Goal: Task Accomplishment & Management: Manage account settings

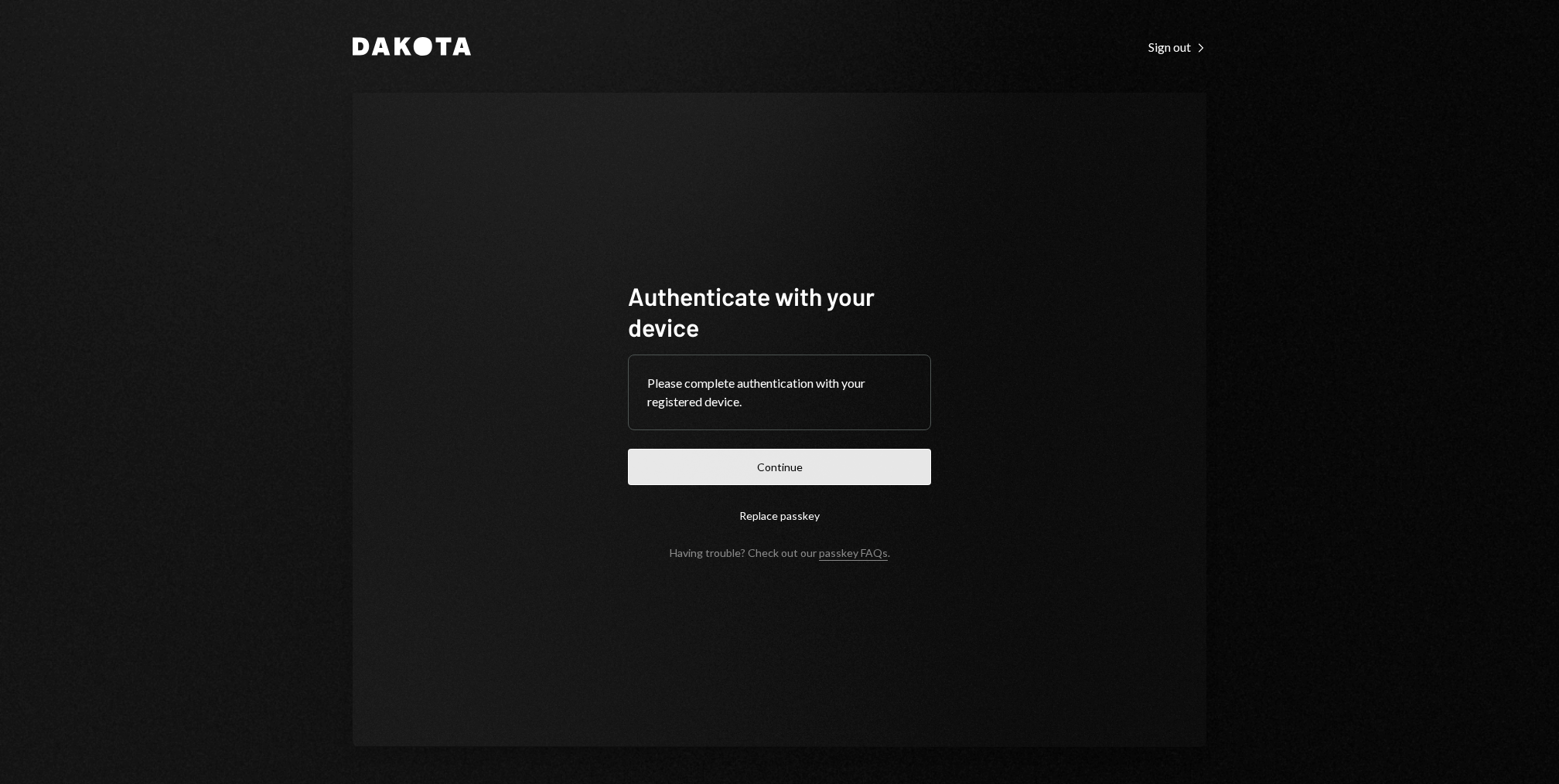
click at [772, 470] on button "Continue" at bounding box center [779, 466] width 303 height 36
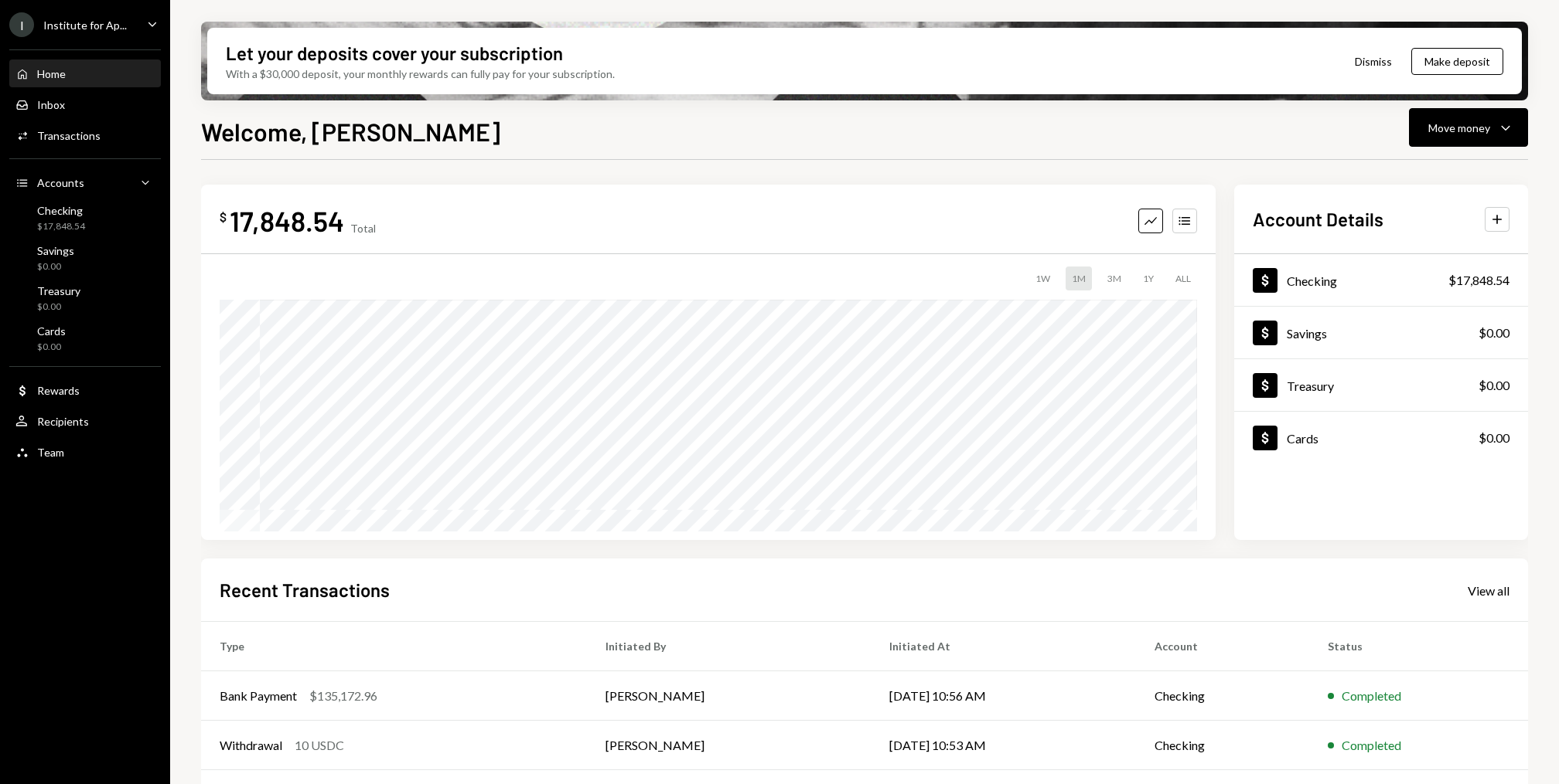
click at [84, 120] on div "Home Home Inbox Inbox Activities Transactions Accounts Accounts Caret Down Chec…" at bounding box center [85, 255] width 170 height 429
click at [84, 134] on div "Transactions" at bounding box center [69, 136] width 63 height 13
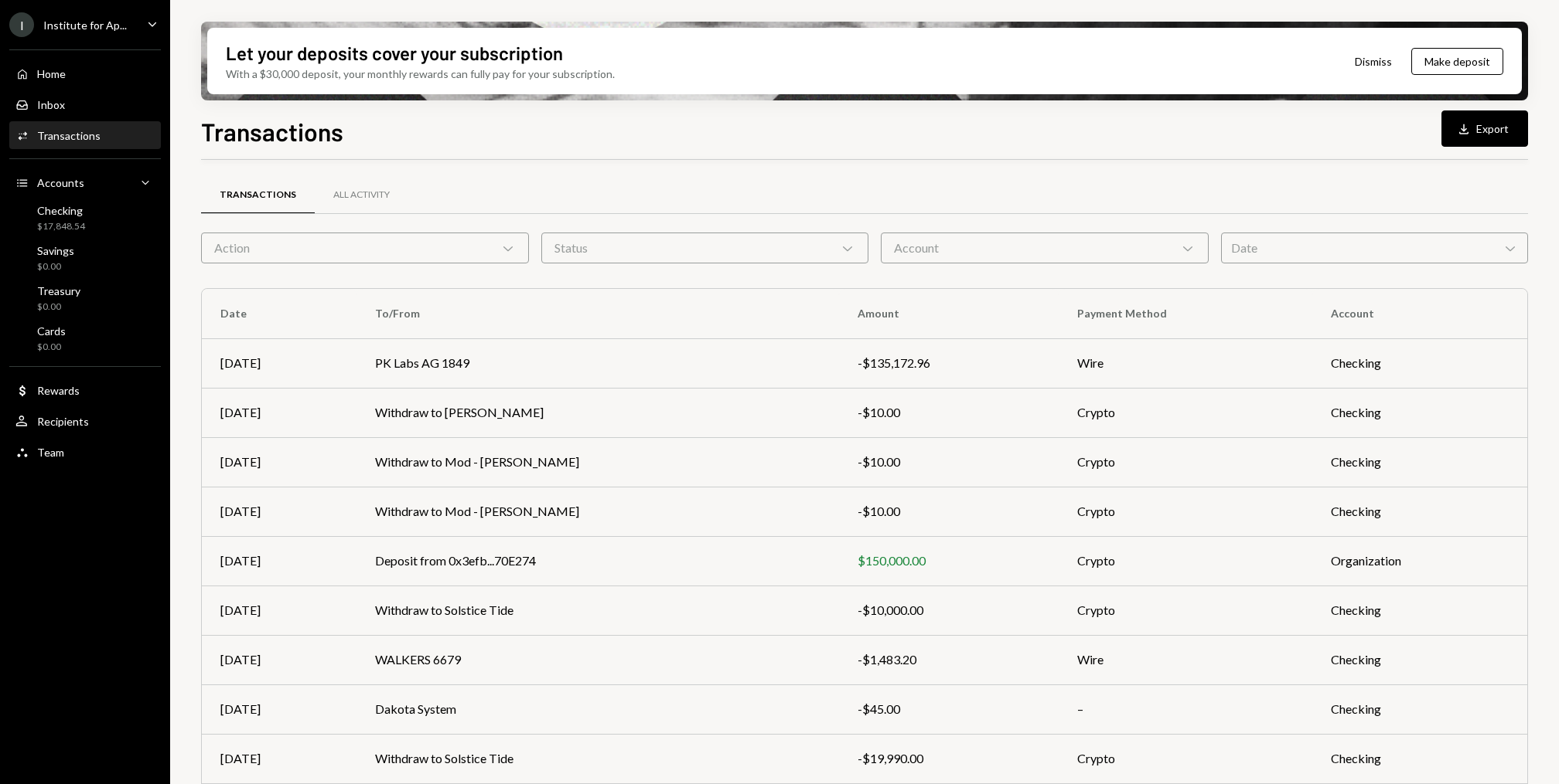
scroll to position [95, 0]
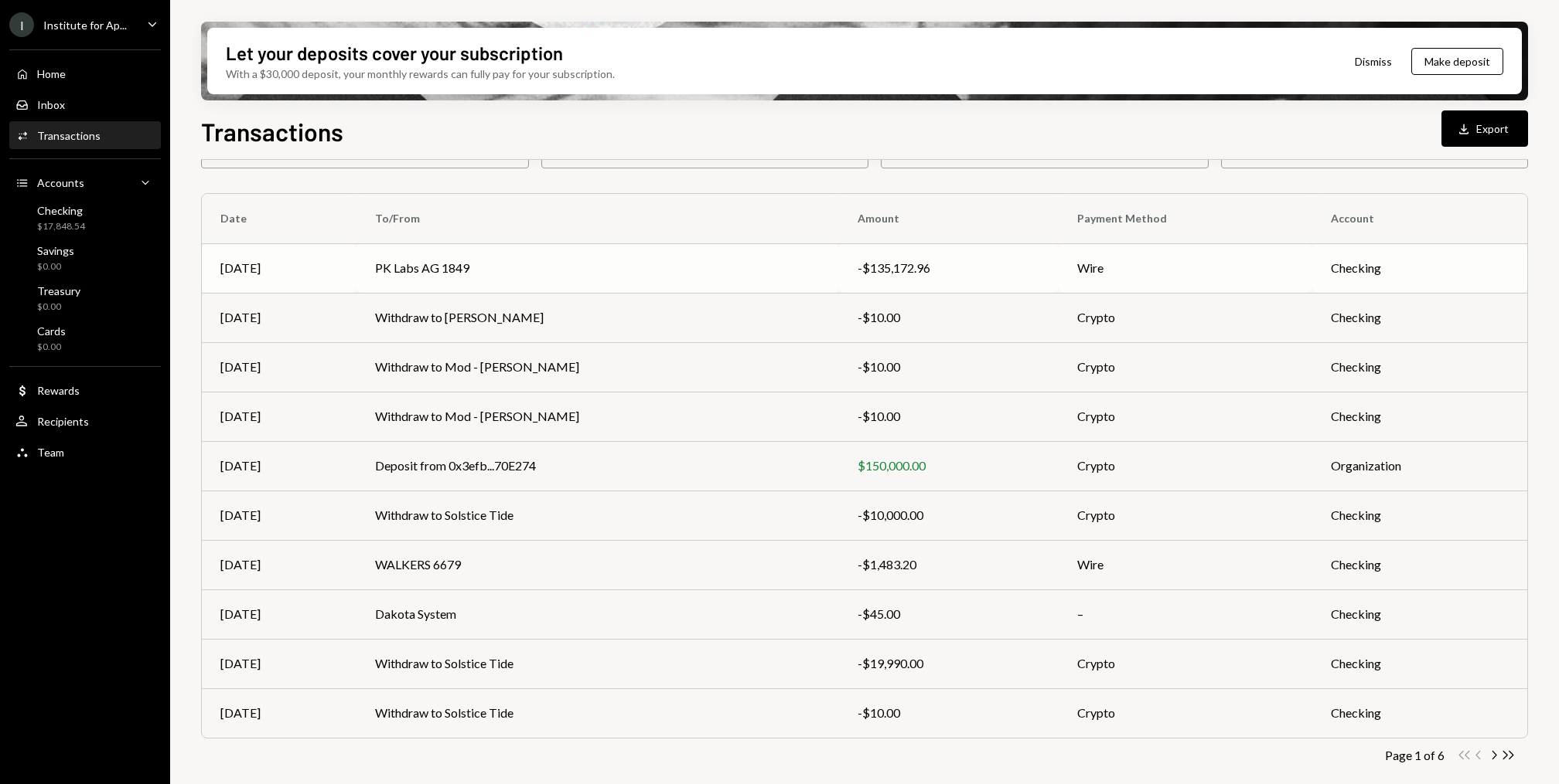
click at [606, 259] on td "PK Labs AG 1849" at bounding box center [598, 268] width 483 height 49
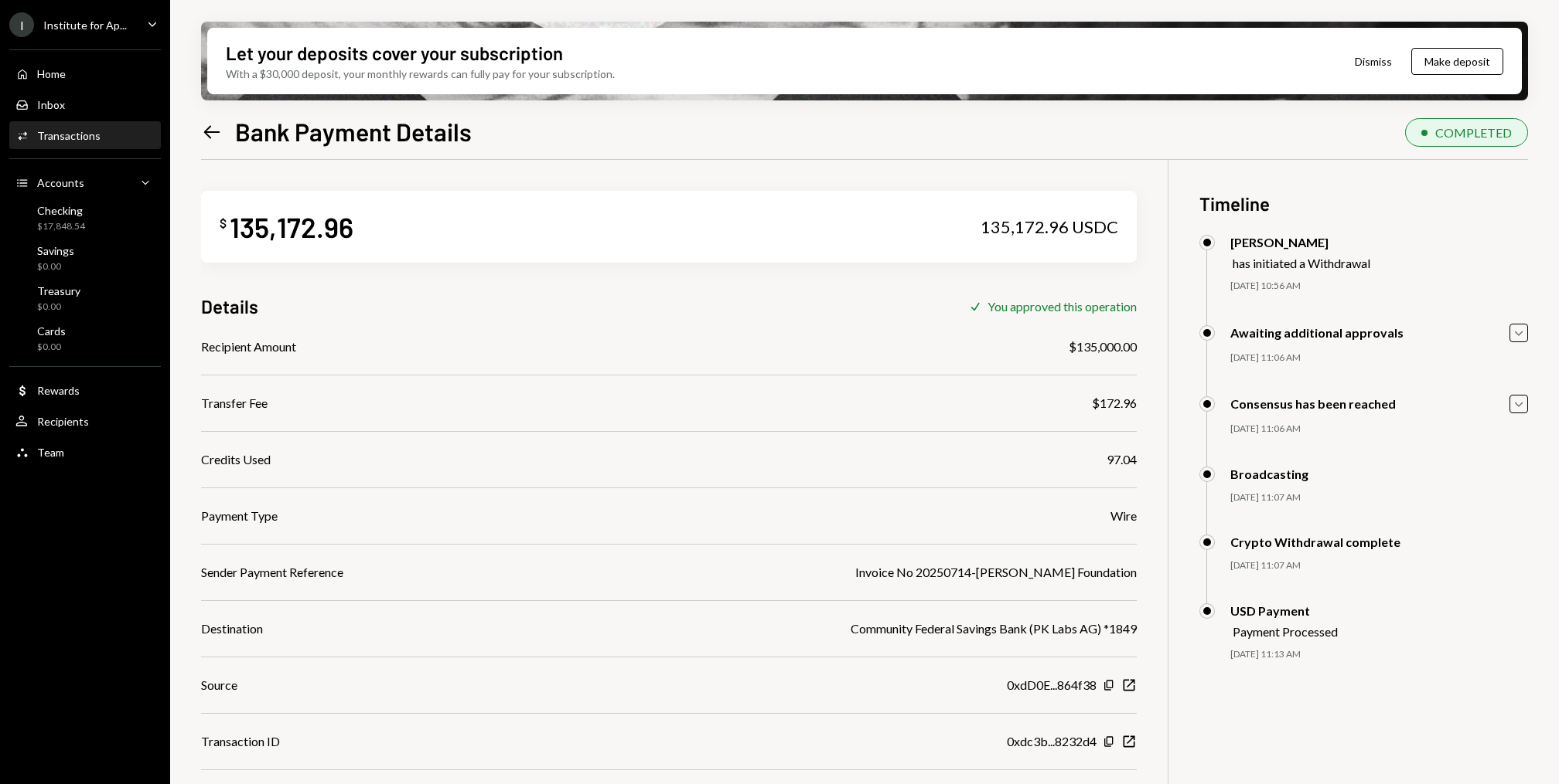
scroll to position [124, 0]
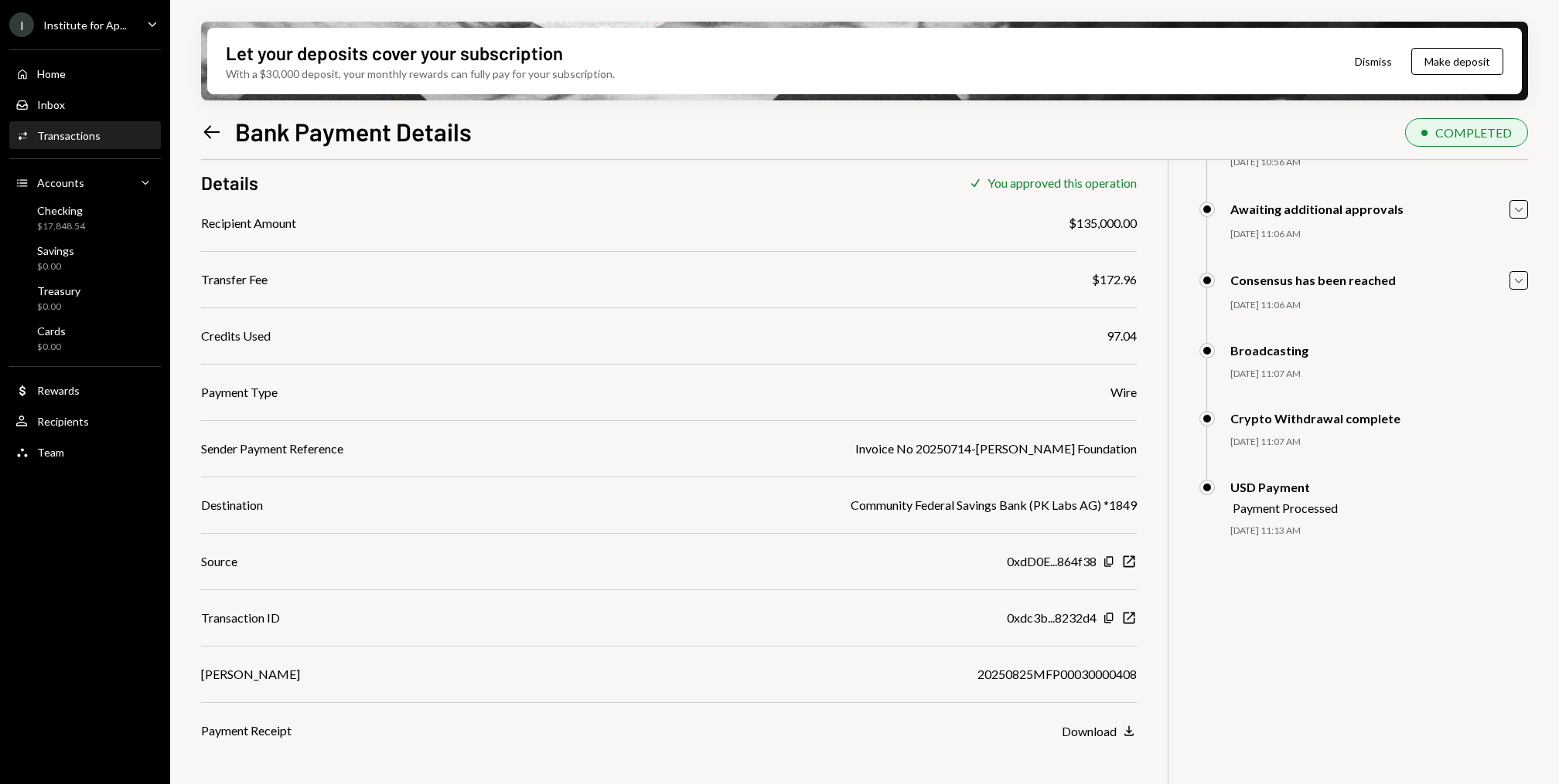
click at [112, 27] on div "Institute for Ap..." at bounding box center [85, 25] width 83 height 13
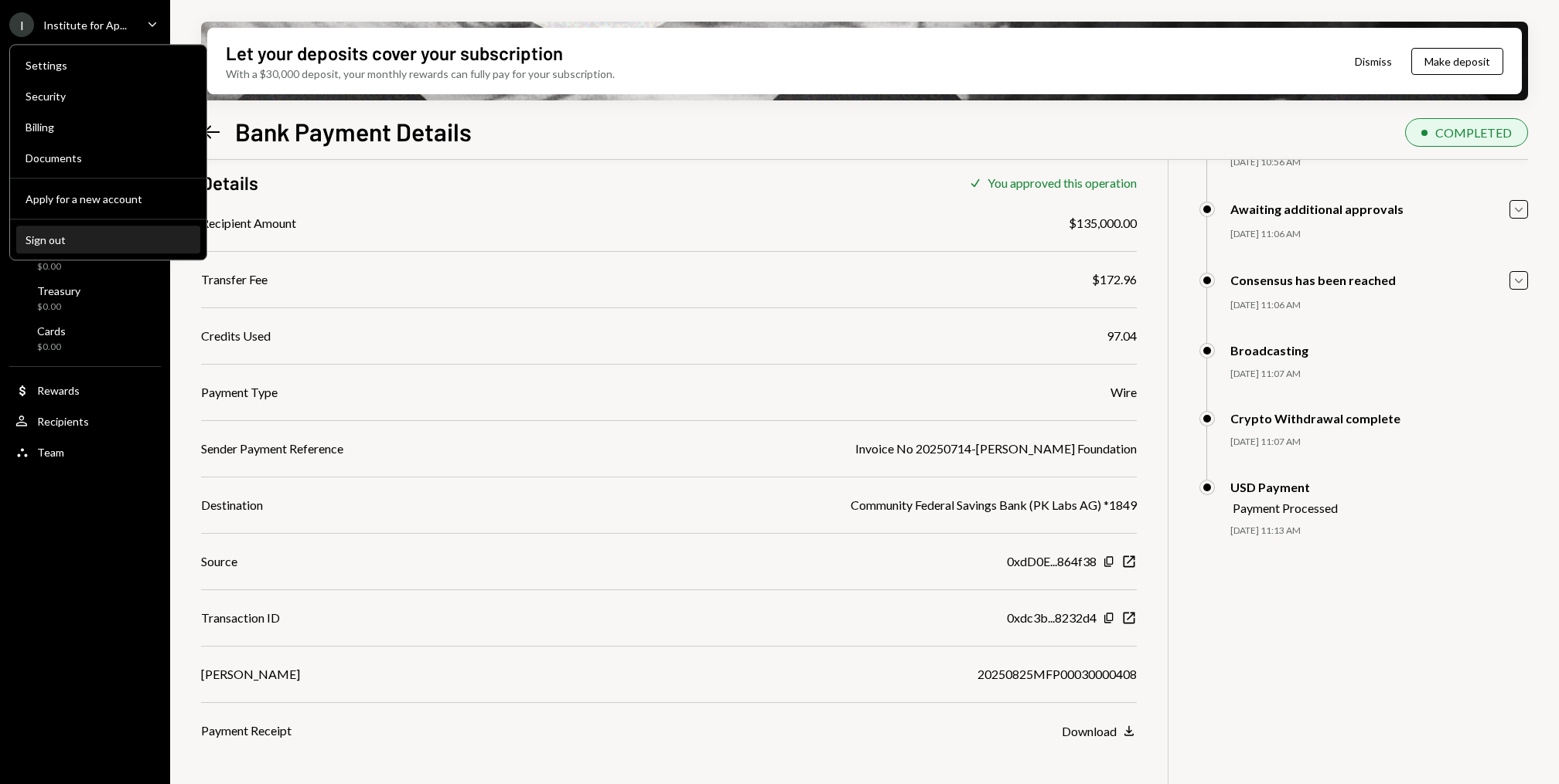
click at [135, 242] on div "Sign out" at bounding box center [108, 240] width 166 height 13
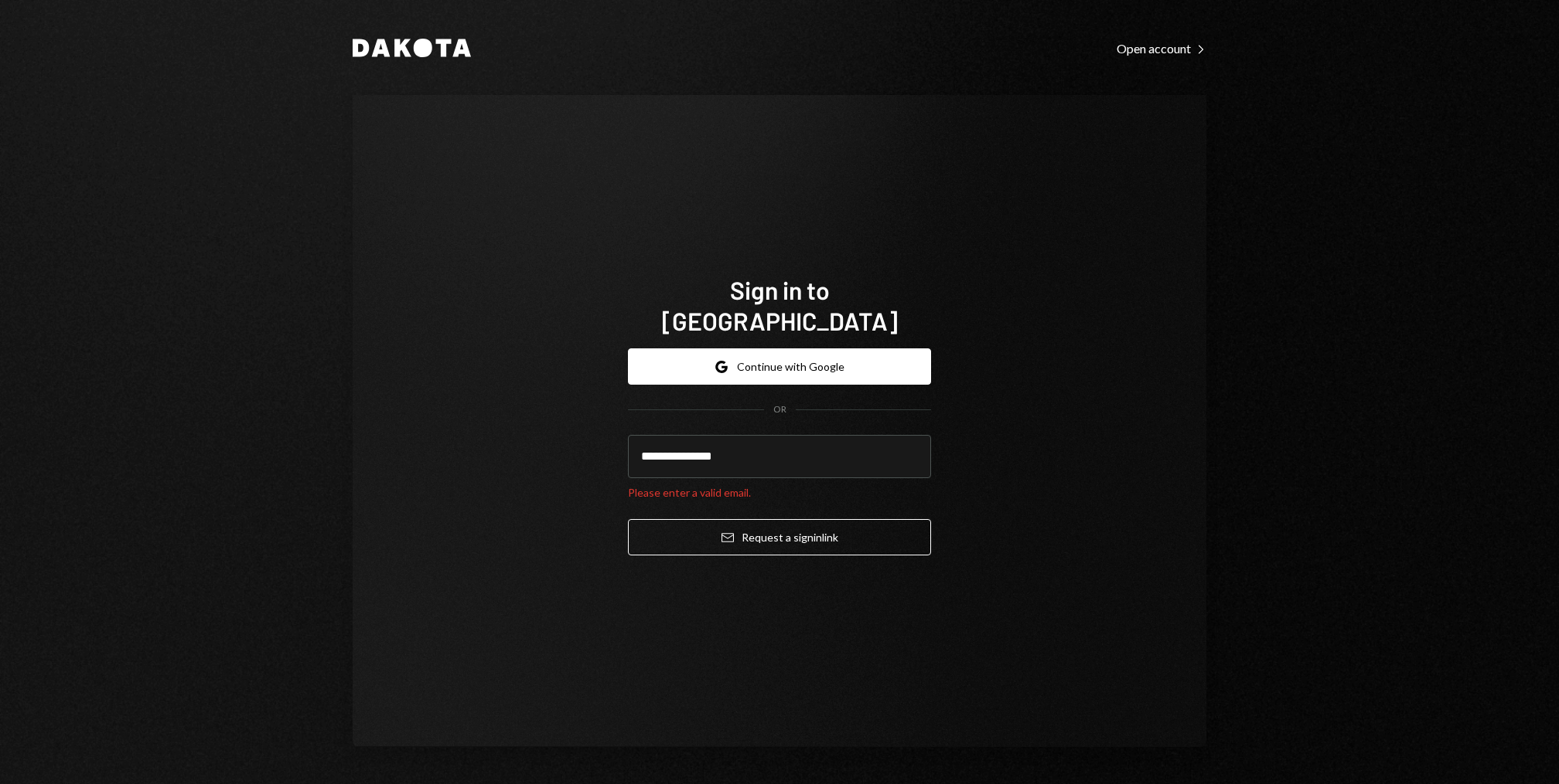
type input "**********"
click at [627, 520] on button "Email Request a sign in link" at bounding box center [779, 537] width 303 height 36
